Goal: Check status: Check status

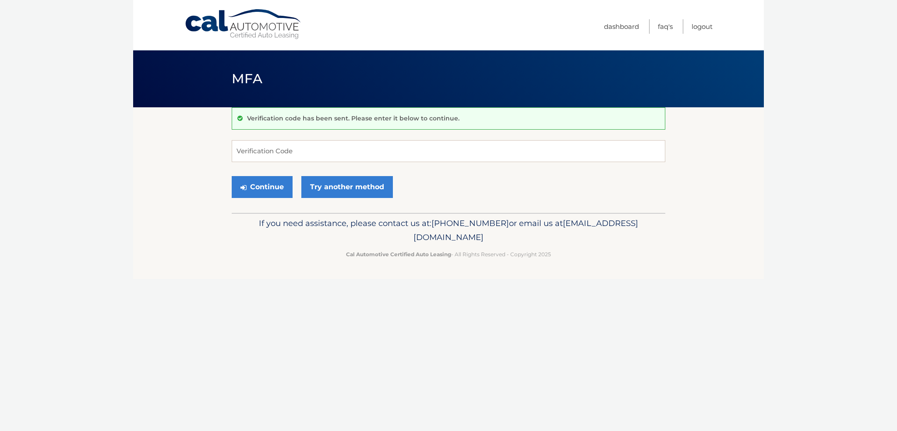
click at [335, 149] on input "Verification Code" at bounding box center [449, 151] width 434 height 22
type input "833862"
click at [285, 188] on button "Continue" at bounding box center [262, 187] width 61 height 22
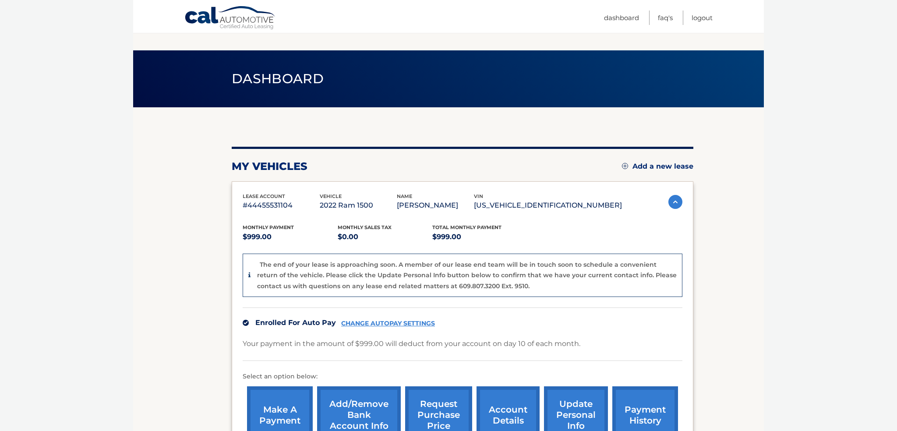
scroll to position [37, 0]
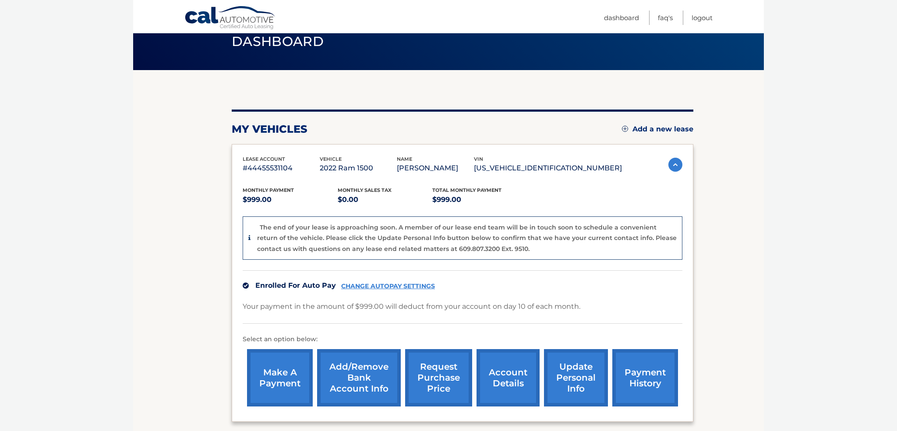
click at [499, 381] on link "account details" at bounding box center [507, 377] width 63 height 57
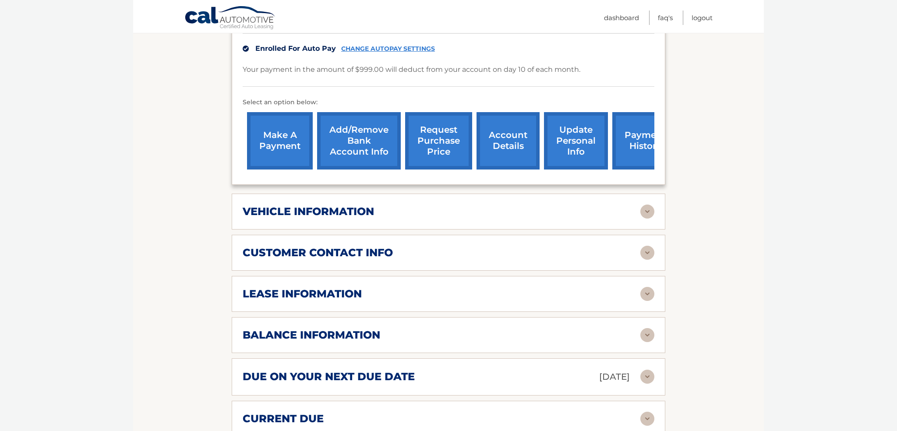
scroll to position [239, 0]
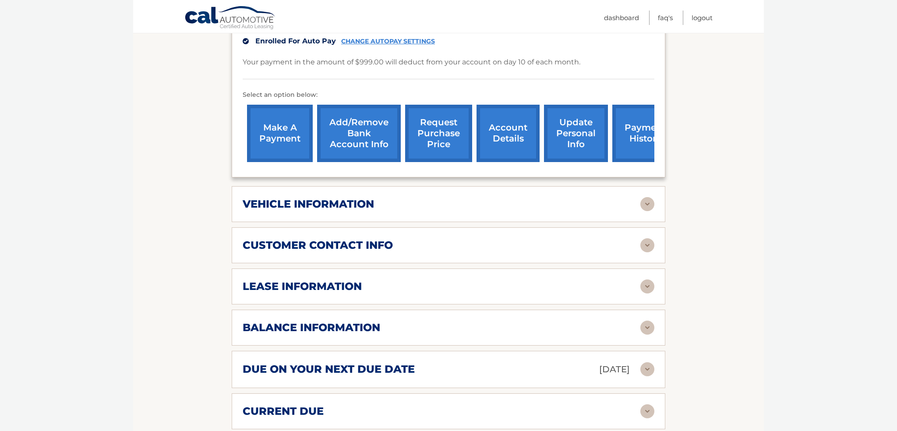
click at [474, 276] on div "lease information Contract Start Date Aug 10, 2022 Term 39 Maturity Date Nov 10…" at bounding box center [449, 286] width 434 height 36
click at [642, 284] on img at bounding box center [647, 286] width 14 height 14
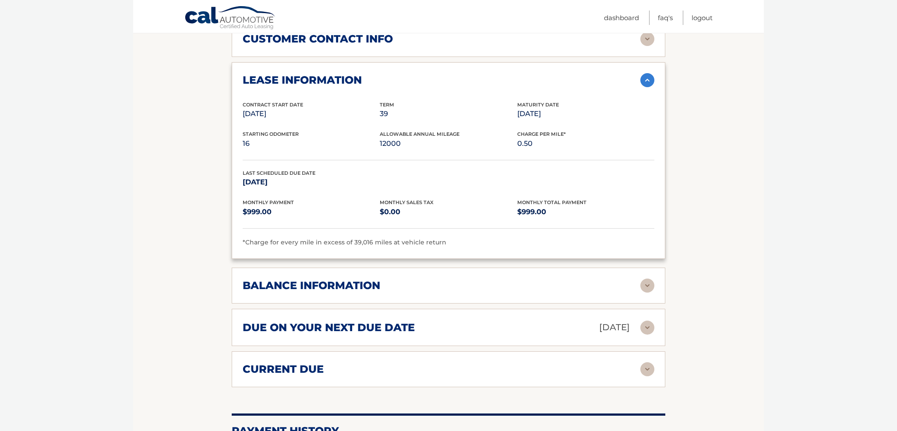
scroll to position [448, 0]
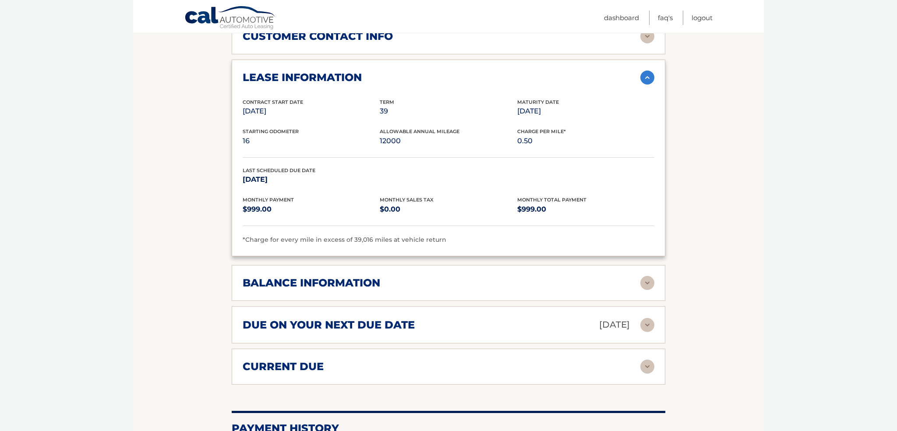
click at [498, 277] on div "balance information" at bounding box center [442, 282] width 398 height 13
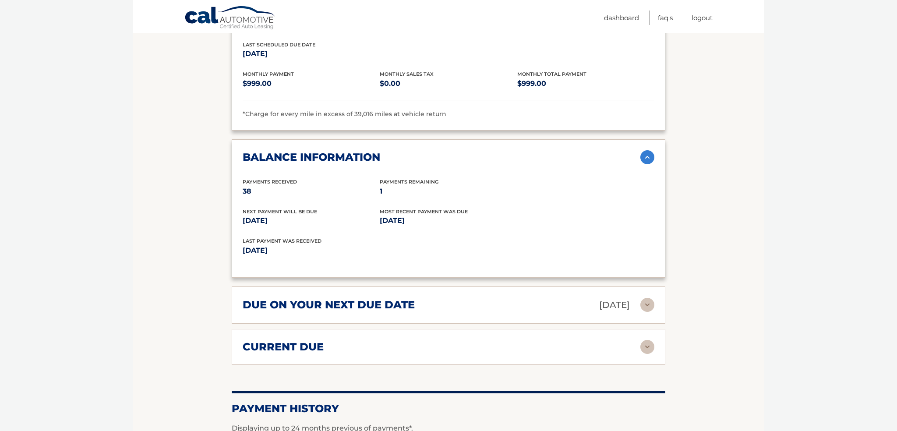
scroll to position [577, 0]
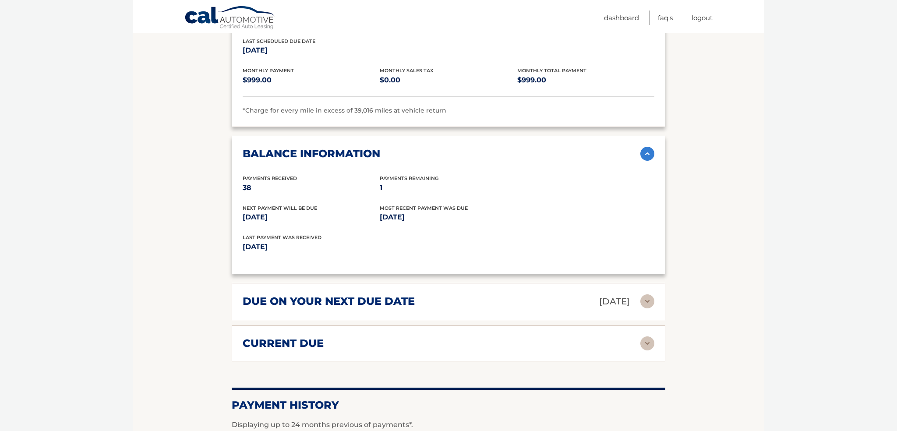
click at [503, 303] on div "due on your next due date Oct 10, 2025" at bounding box center [442, 301] width 398 height 15
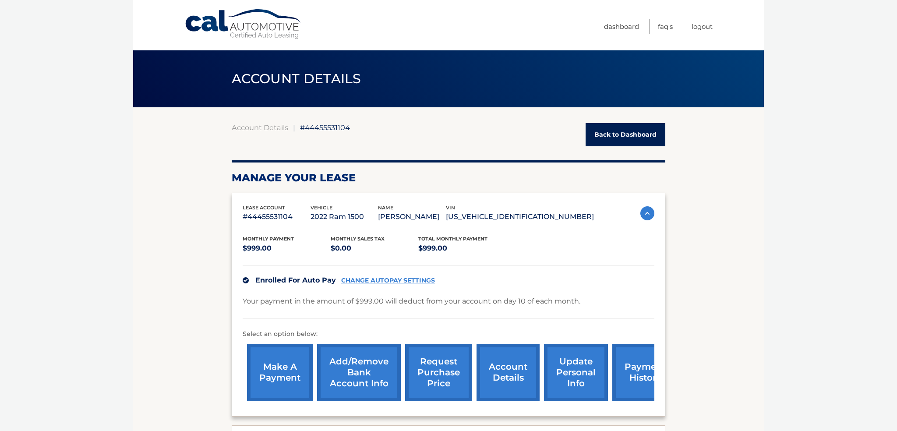
scroll to position [0, 0]
click at [337, 128] on span "#44455531104" at bounding box center [325, 127] width 50 height 9
click at [635, 131] on link "Back to Dashboard" at bounding box center [626, 134] width 80 height 23
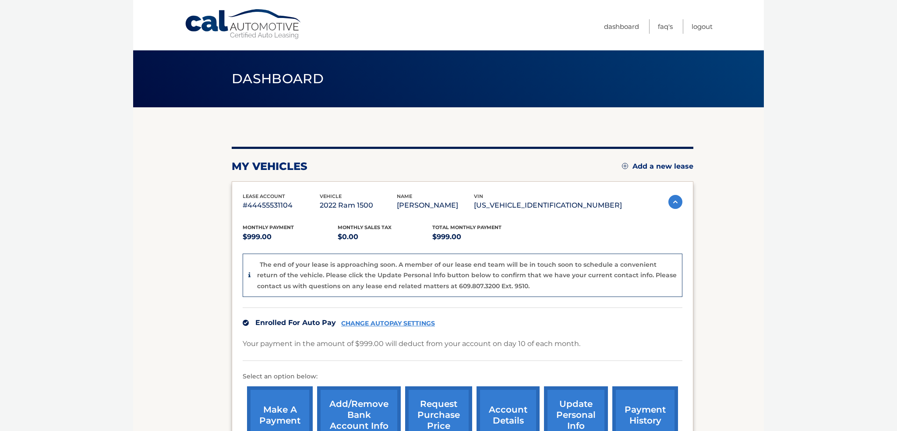
click at [281, 205] on p "#44455531104" at bounding box center [281, 205] width 77 height 12
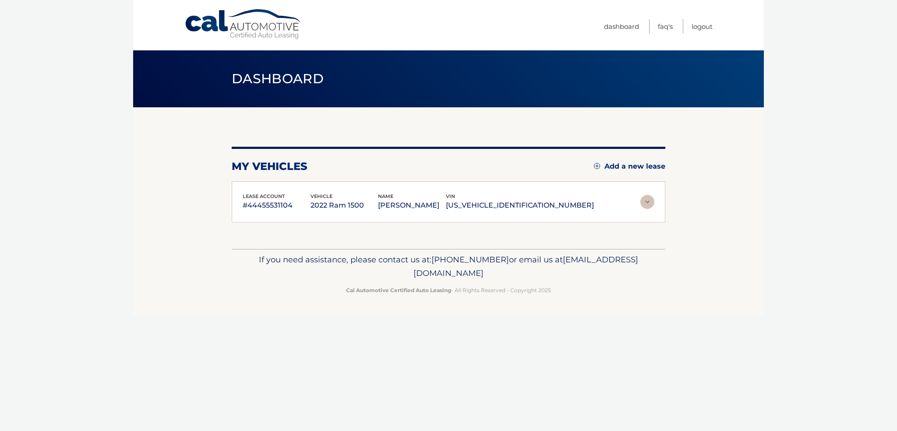
click at [281, 205] on p "#44455531104" at bounding box center [277, 205] width 68 height 12
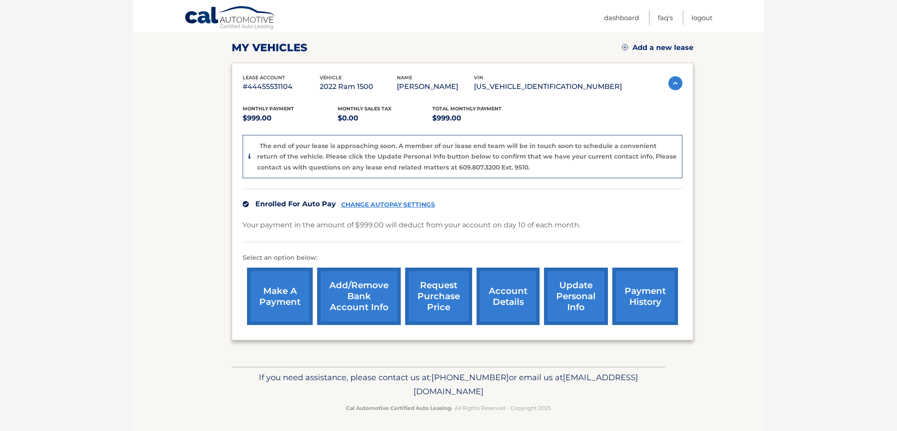
scroll to position [118, 0]
click at [523, 309] on link "account details" at bounding box center [507, 296] width 63 height 57
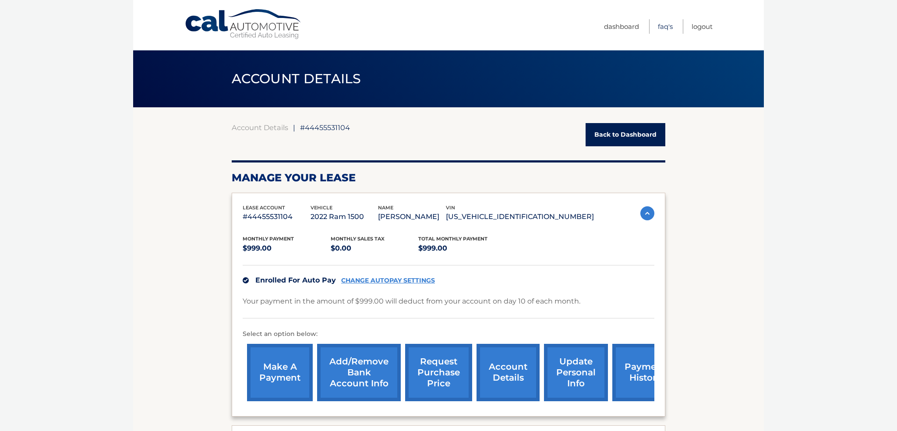
click at [662, 25] on link "FAQ's" at bounding box center [665, 26] width 15 height 14
